Goal: Transaction & Acquisition: Purchase product/service

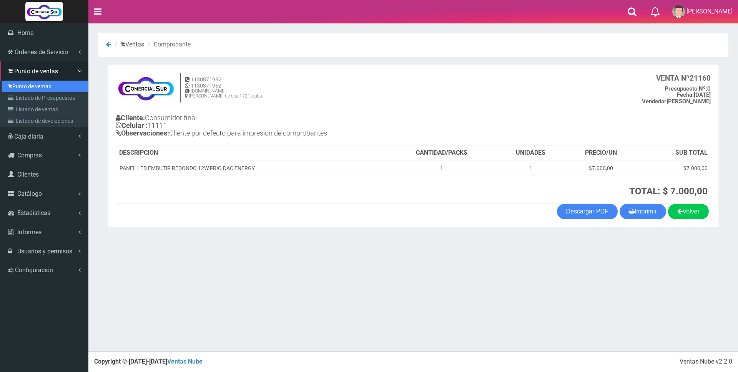
click at [22, 82] on link "Punto de ventas" at bounding box center [45, 87] width 86 height 12
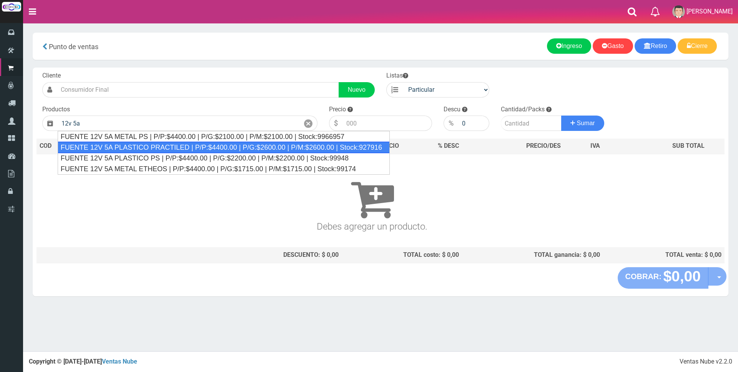
click at [159, 144] on div "FUENTE 12V 5A PLASTICO PRACTILED | P/P:$4400.00 | P/G:$2600.00 | P/M:$2600.00 |…" at bounding box center [224, 148] width 332 height 12
type input "FUENTE 12V 5A PLASTICO PRACTILED | P/P:$4400.00 | P/G:$2600.00 | P/M:$2600.00 |…"
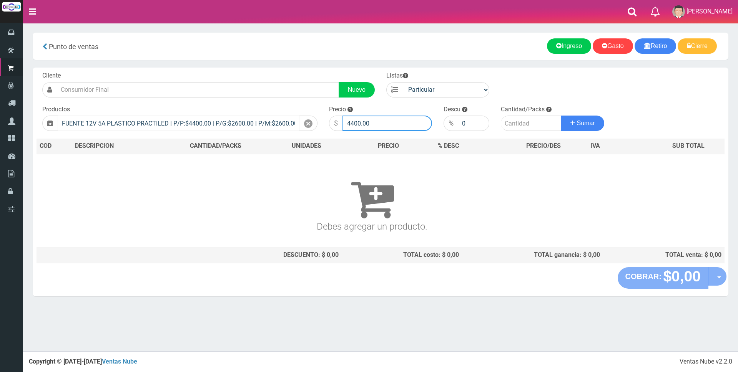
drag, startPoint x: 397, startPoint y: 122, endPoint x: 228, endPoint y: 123, distance: 169.5
click at [228, 71] on form "Cliente Nuevo Listas Particular Gremio Mayoristas" at bounding box center [381, 71] width 688 height 0
type input "11500"
type input "1"
click at [561, 116] on button "Sumar" at bounding box center [582, 123] width 43 height 15
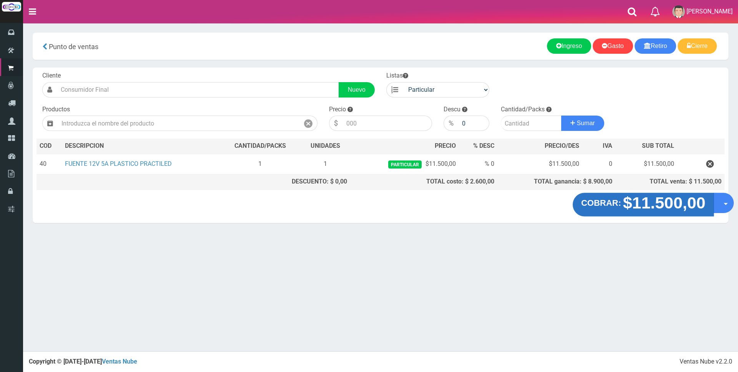
click at [649, 206] on strong "$11.500,00" at bounding box center [664, 203] width 83 height 18
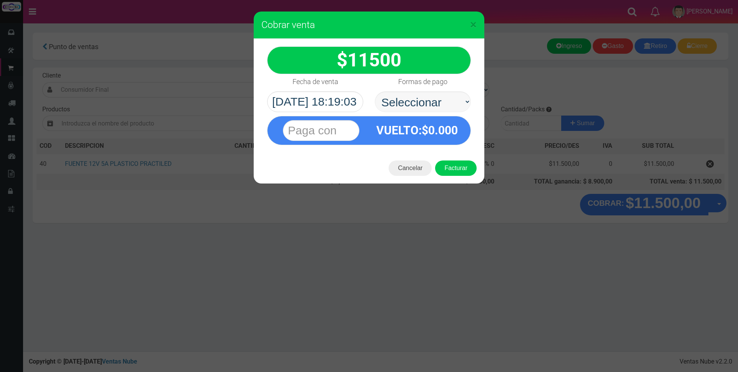
click at [426, 108] on select "Seleccionar Efectivo Tarjeta de Crédito Depósito Débito" at bounding box center [423, 101] width 96 height 21
select select "Efectivo"
click at [375, 91] on select "Seleccionar Efectivo Tarjeta de Crédito Depósito Débito" at bounding box center [423, 101] width 96 height 21
click at [325, 131] on input "text" at bounding box center [321, 130] width 76 height 21
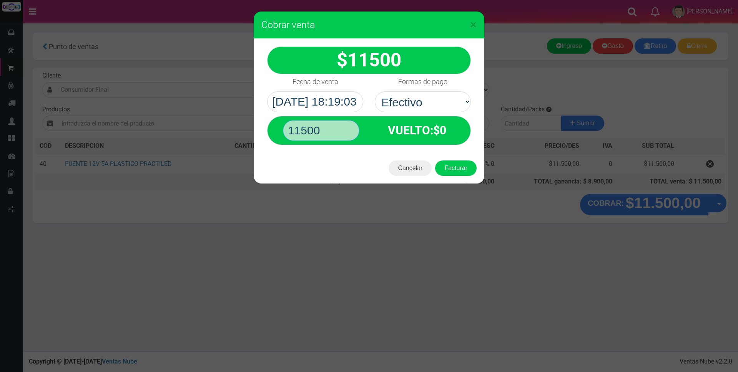
type input "11500"
click at [435, 161] on button "Facturar" at bounding box center [455, 168] width 41 height 15
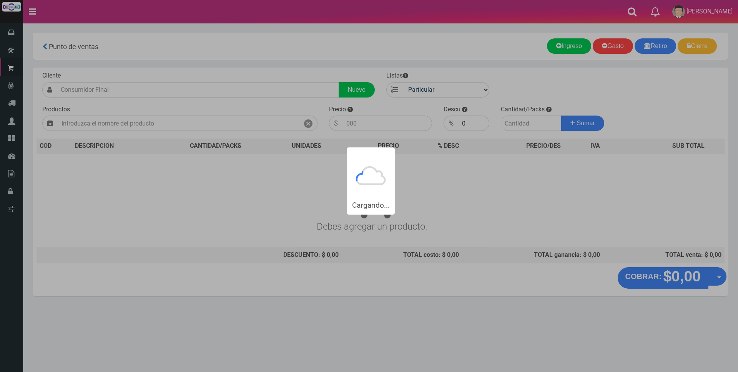
click at [470, 12] on nav "Toggle navigation 0 Eliminar [PERSON_NAME] Mi Cuenta" at bounding box center [380, 11] width 715 height 23
